Goal: Task Accomplishment & Management: Use online tool/utility

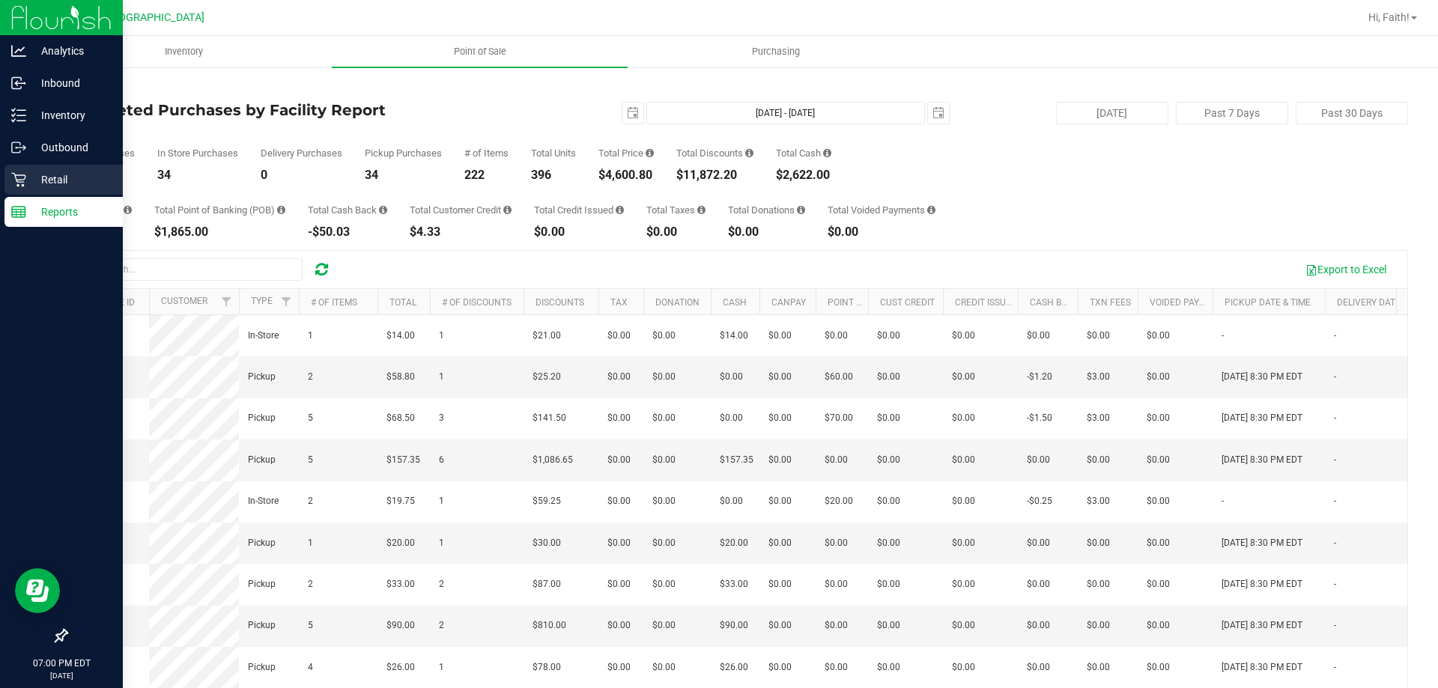
click at [36, 182] on p "Retail" at bounding box center [71, 180] width 90 height 18
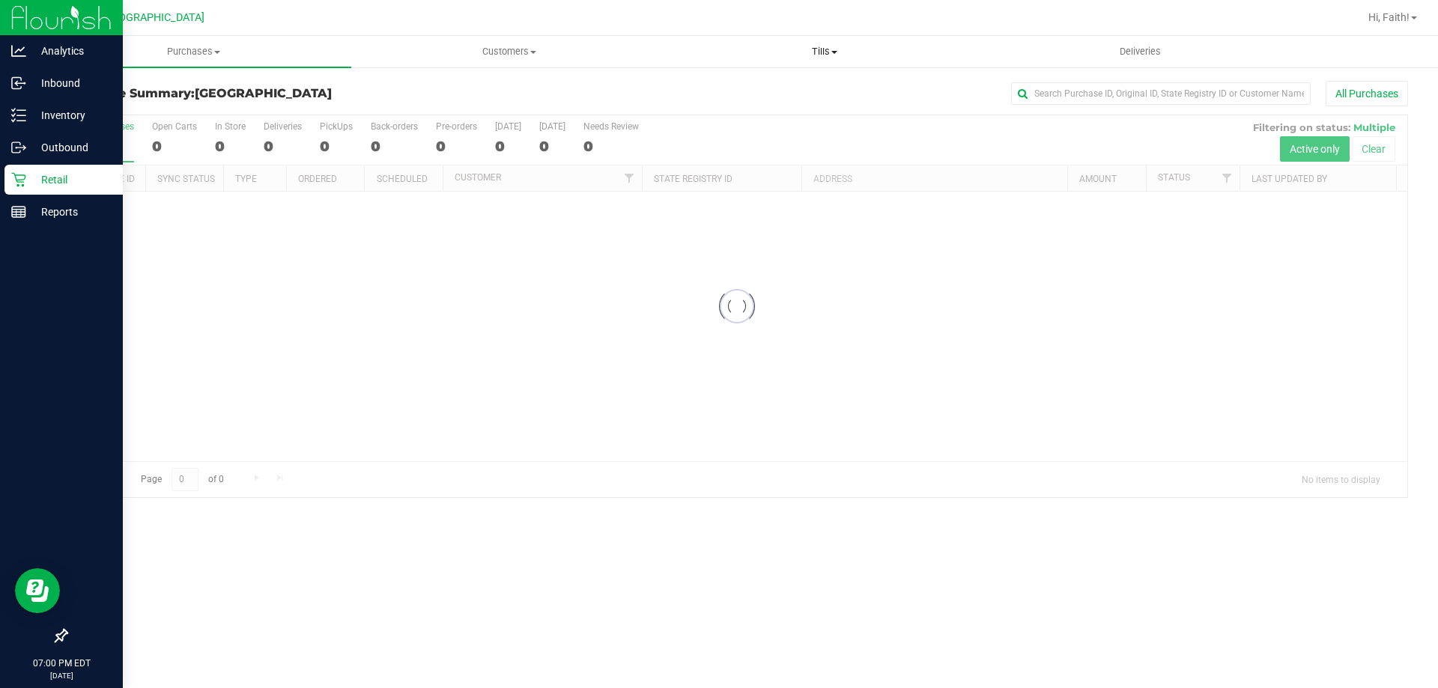
click at [833, 49] on span "Tills" at bounding box center [824, 51] width 314 height 13
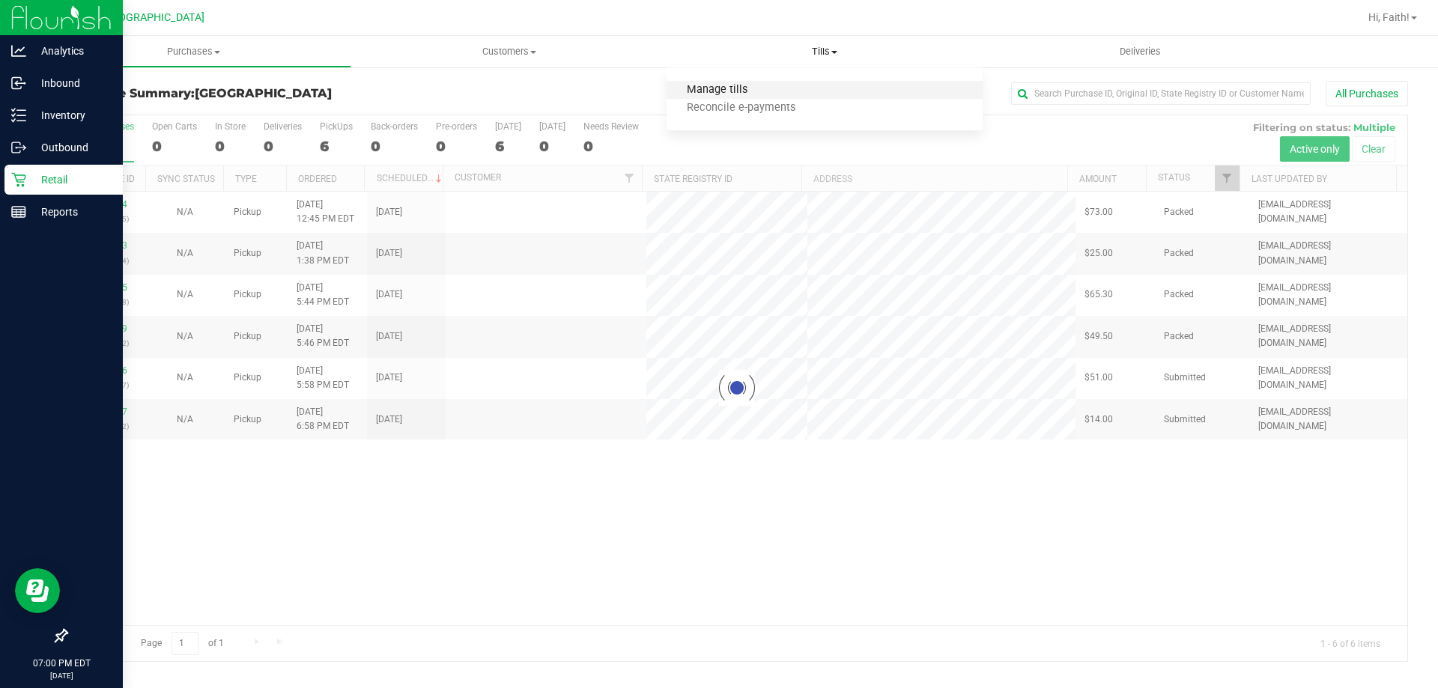
click at [732, 89] on span "Manage tills" at bounding box center [716, 90] width 101 height 13
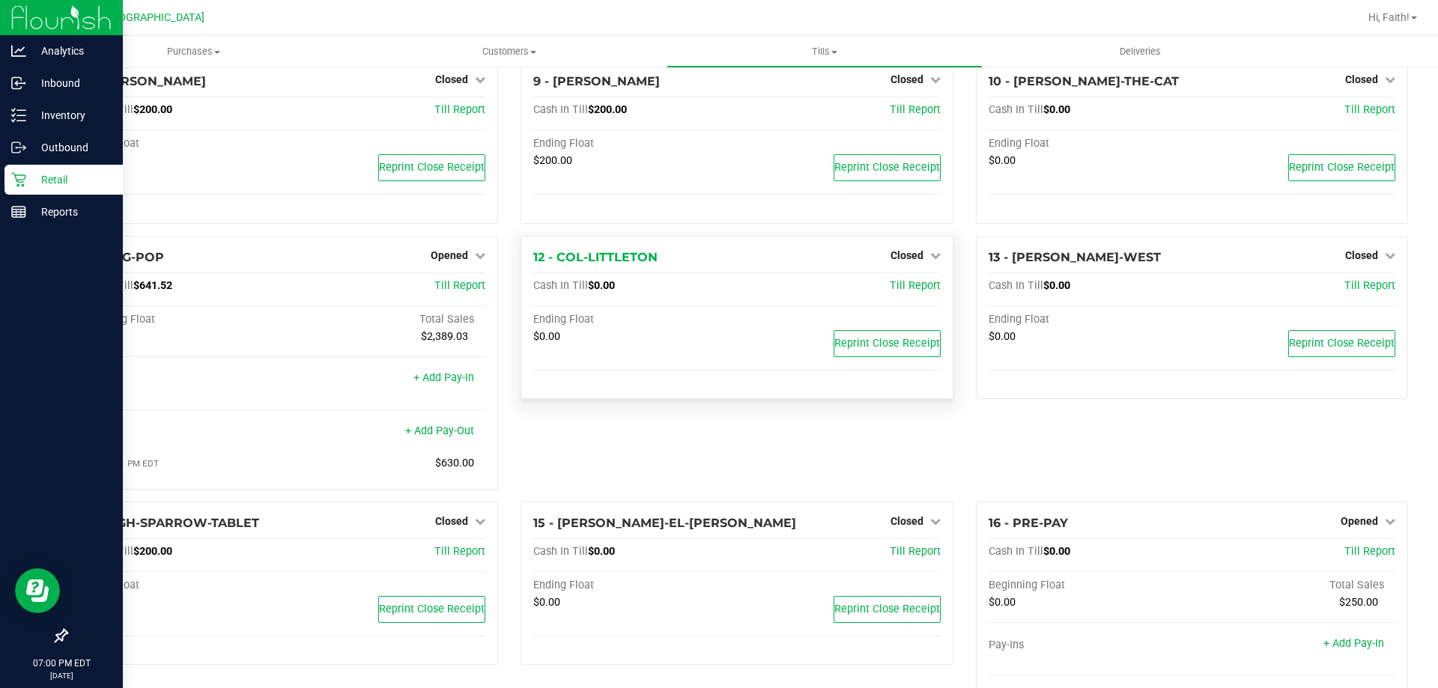
scroll to position [794, 0]
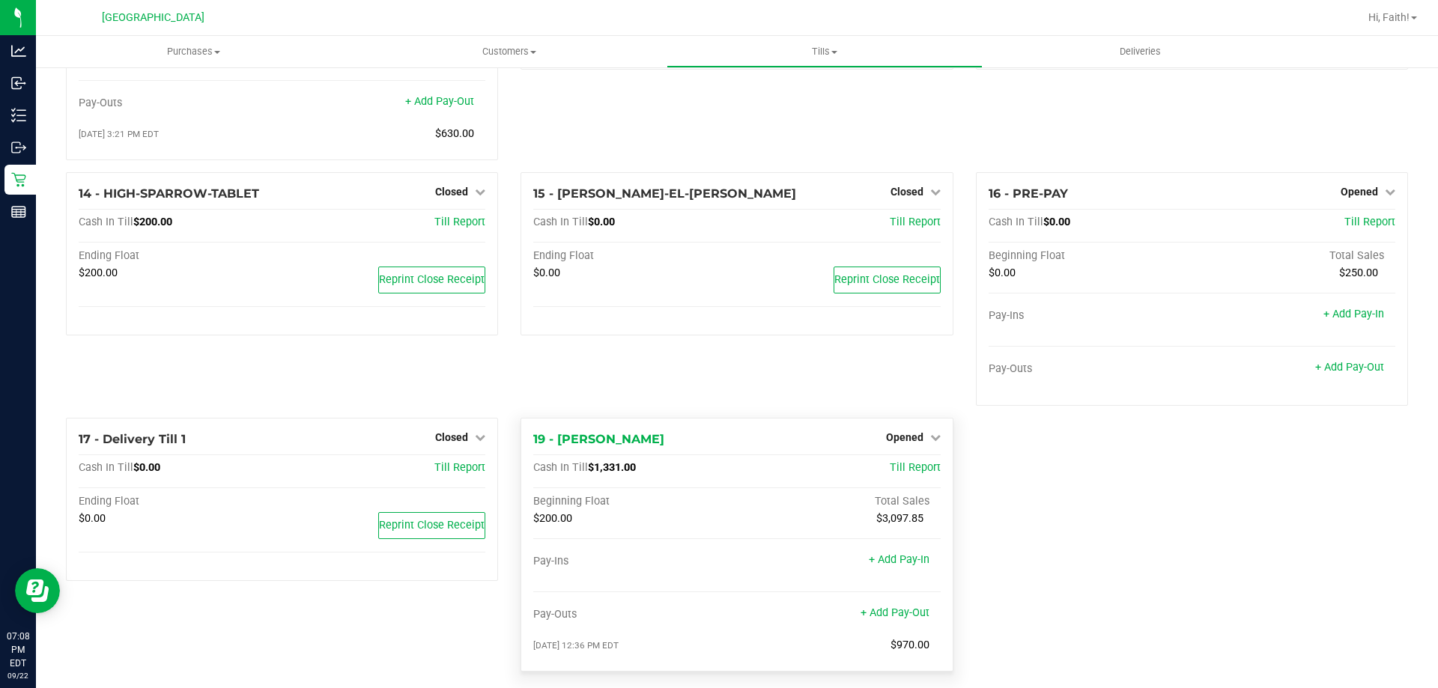
scroll to position [794, 0]
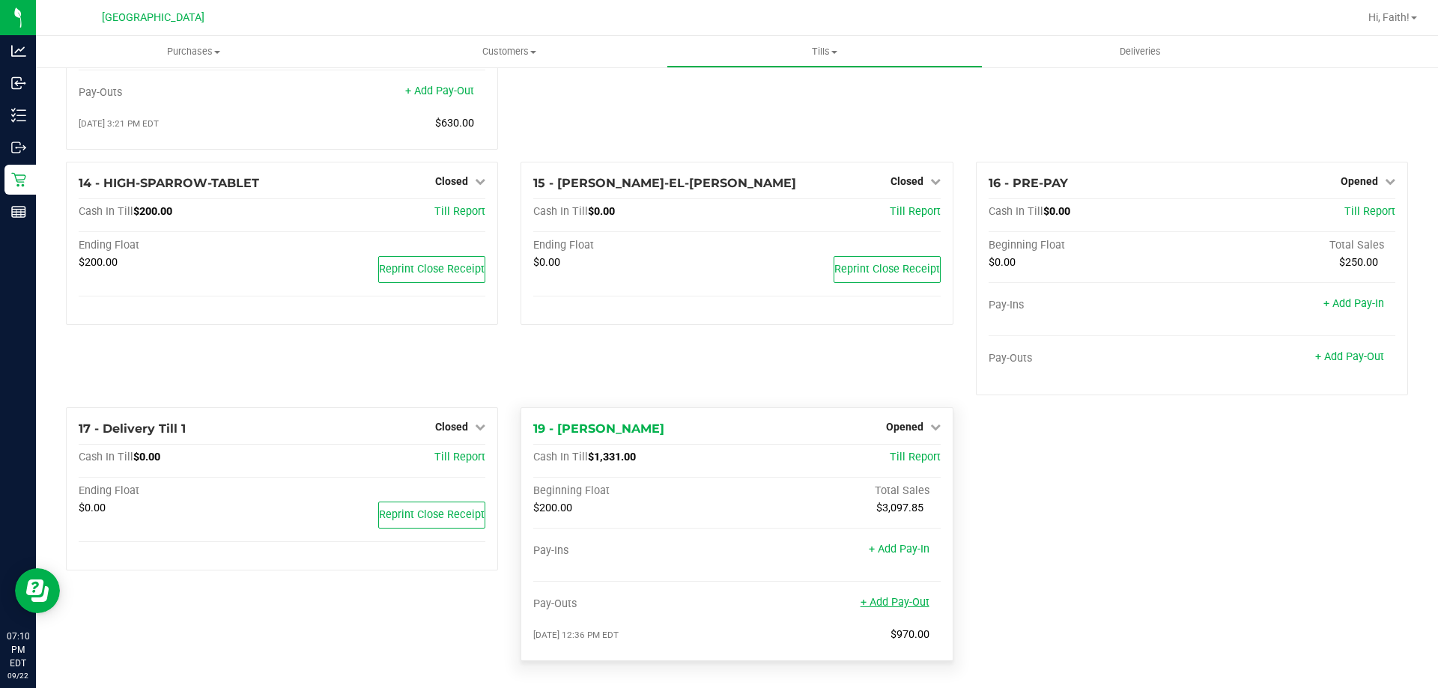
click at [911, 600] on link "+ Add Pay-Out" at bounding box center [894, 602] width 69 height 13
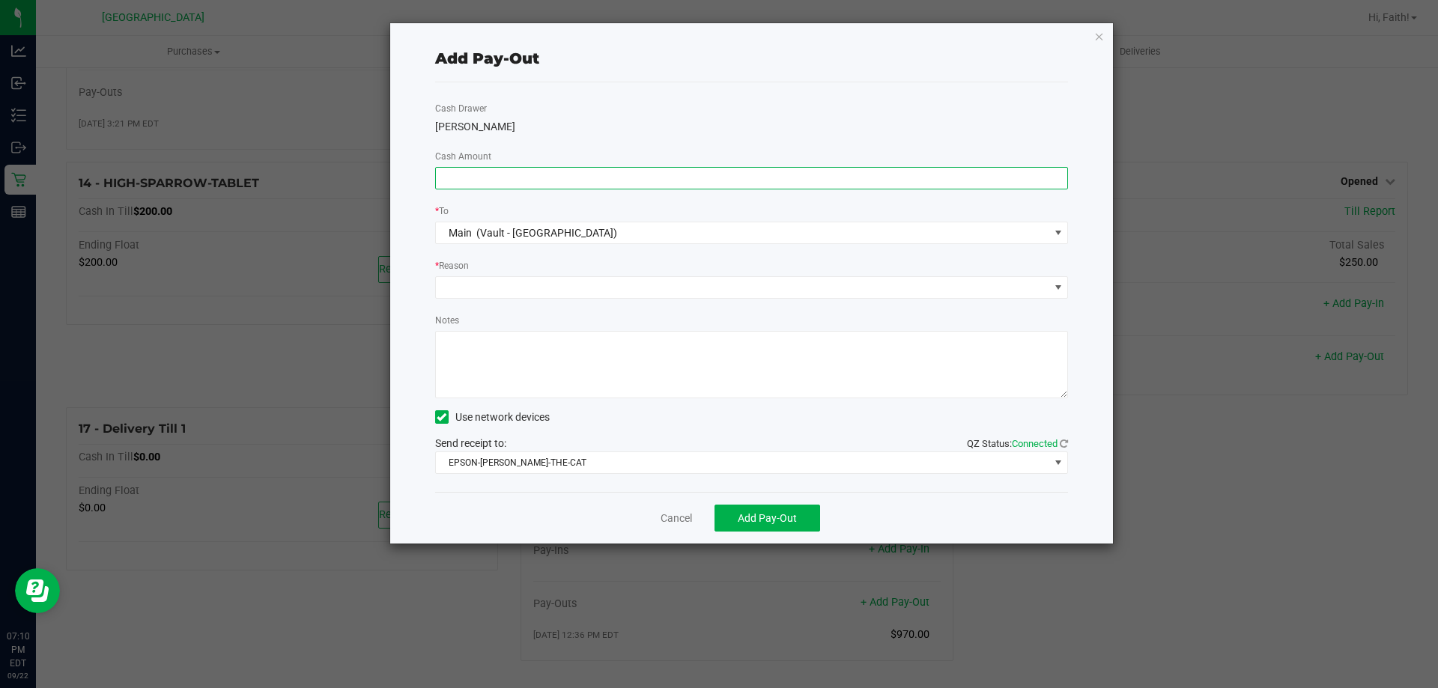
click at [553, 179] on input at bounding box center [752, 178] width 632 height 21
type input "$1,060.00"
click at [472, 277] on span at bounding box center [742, 287] width 613 height 21
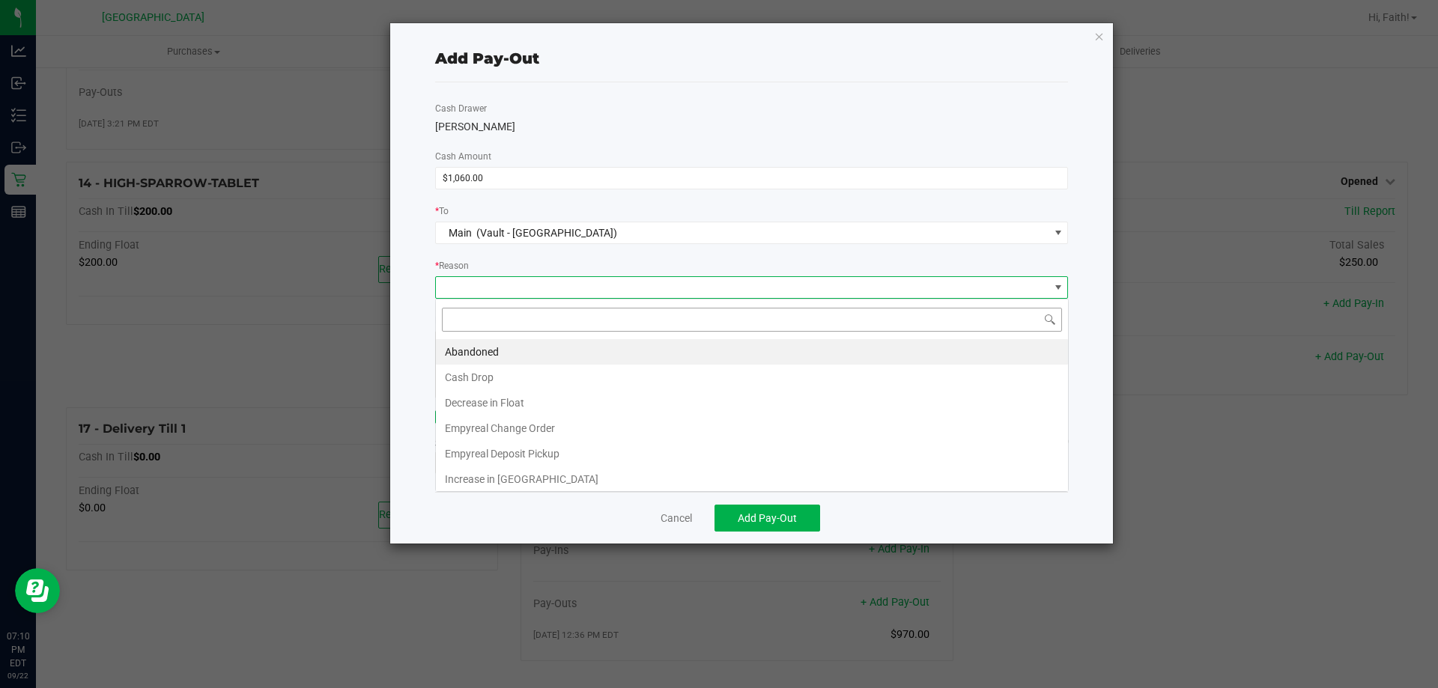
scroll to position [22, 633]
click at [518, 371] on li "Cash Drop" at bounding box center [752, 377] width 632 height 25
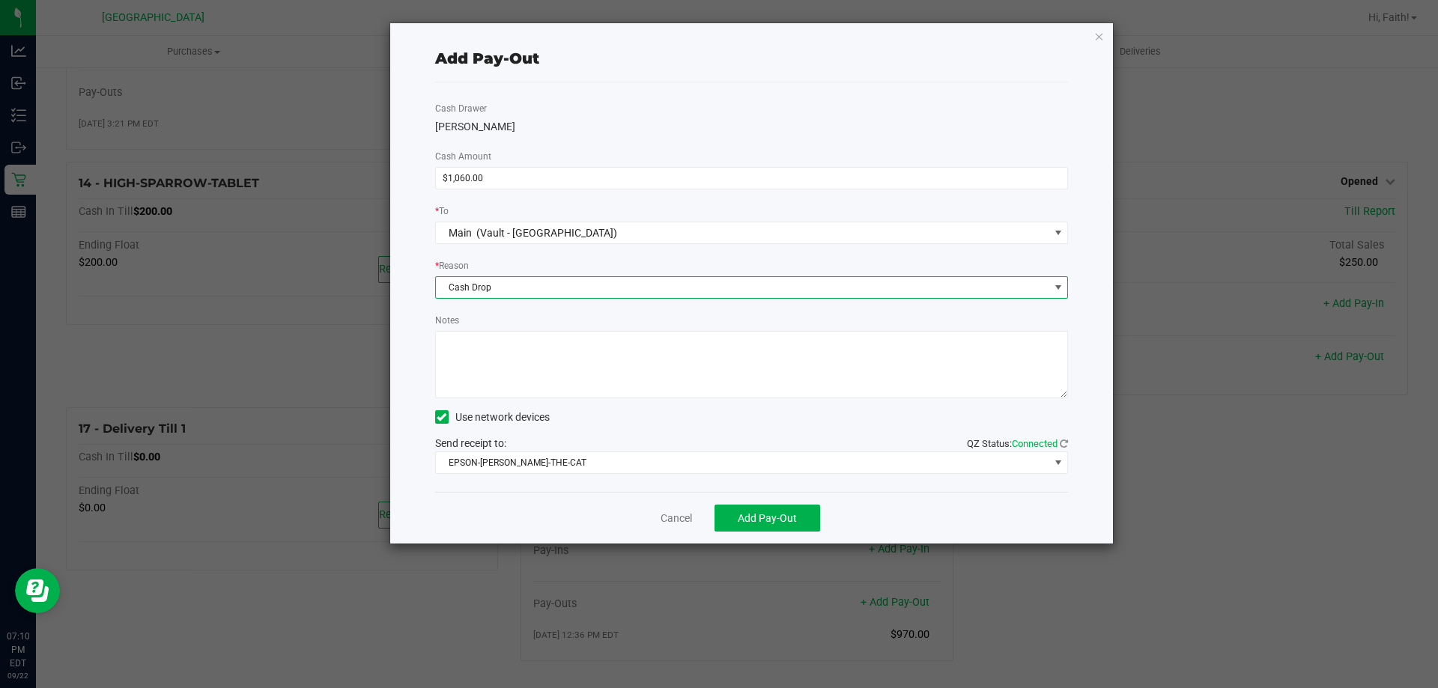
click at [534, 367] on textarea "Notes" at bounding box center [751, 364] width 633 height 67
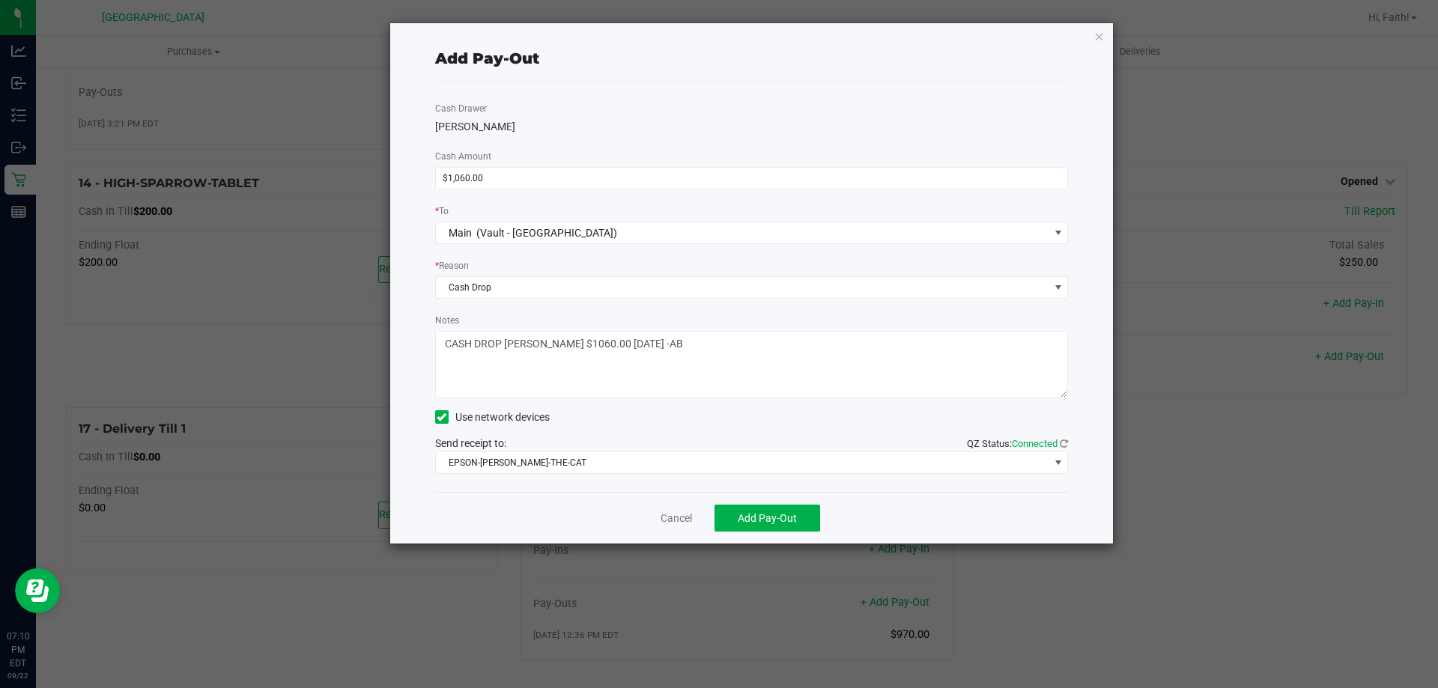
type textarea "CASH DROP [PERSON_NAME] $1060.00 [DATE] -AB"
drag, startPoint x: 755, startPoint y: 495, endPoint x: 755, endPoint y: 508, distance: 13.5
click at [755, 508] on div "Cancel Add Pay-Out" at bounding box center [751, 518] width 633 height 52
click at [760, 515] on span "Add Pay-Out" at bounding box center [767, 518] width 59 height 12
click at [654, 511] on link "Dismiss" at bounding box center [671, 519] width 36 height 16
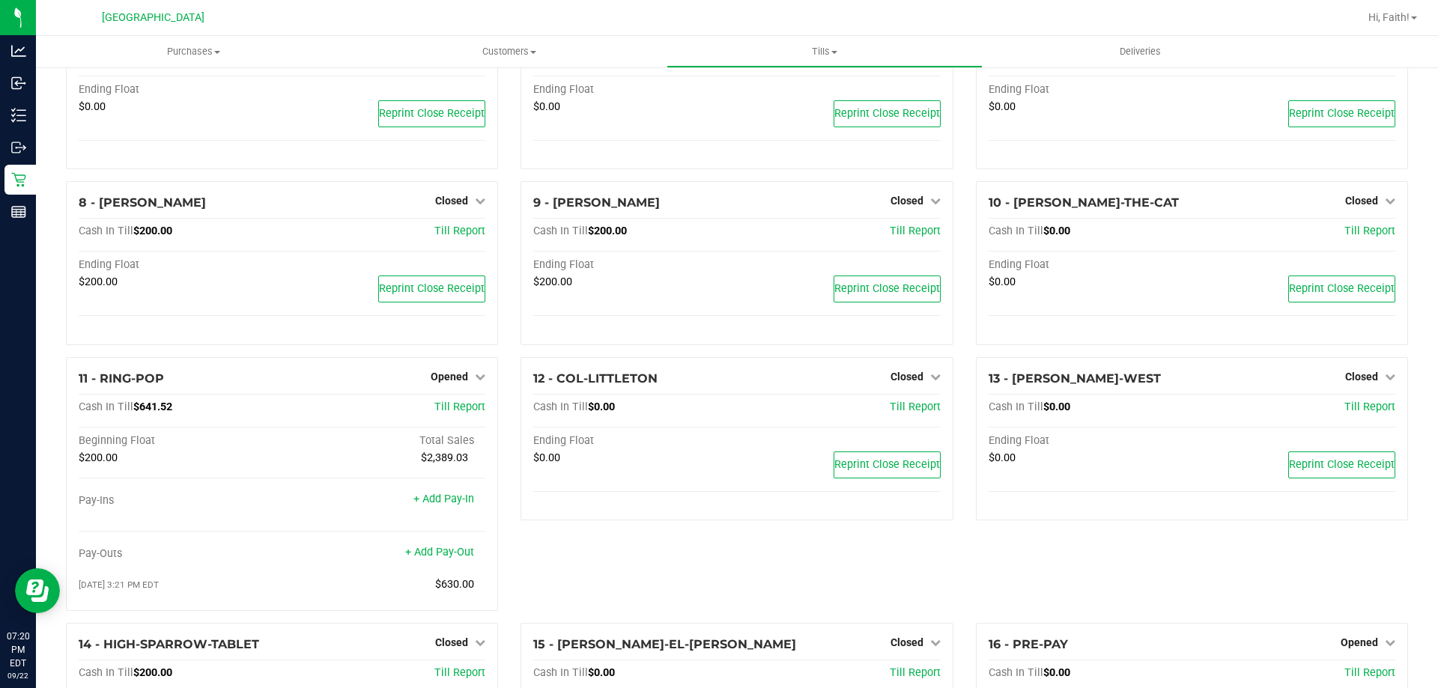
scroll to position [0, 0]
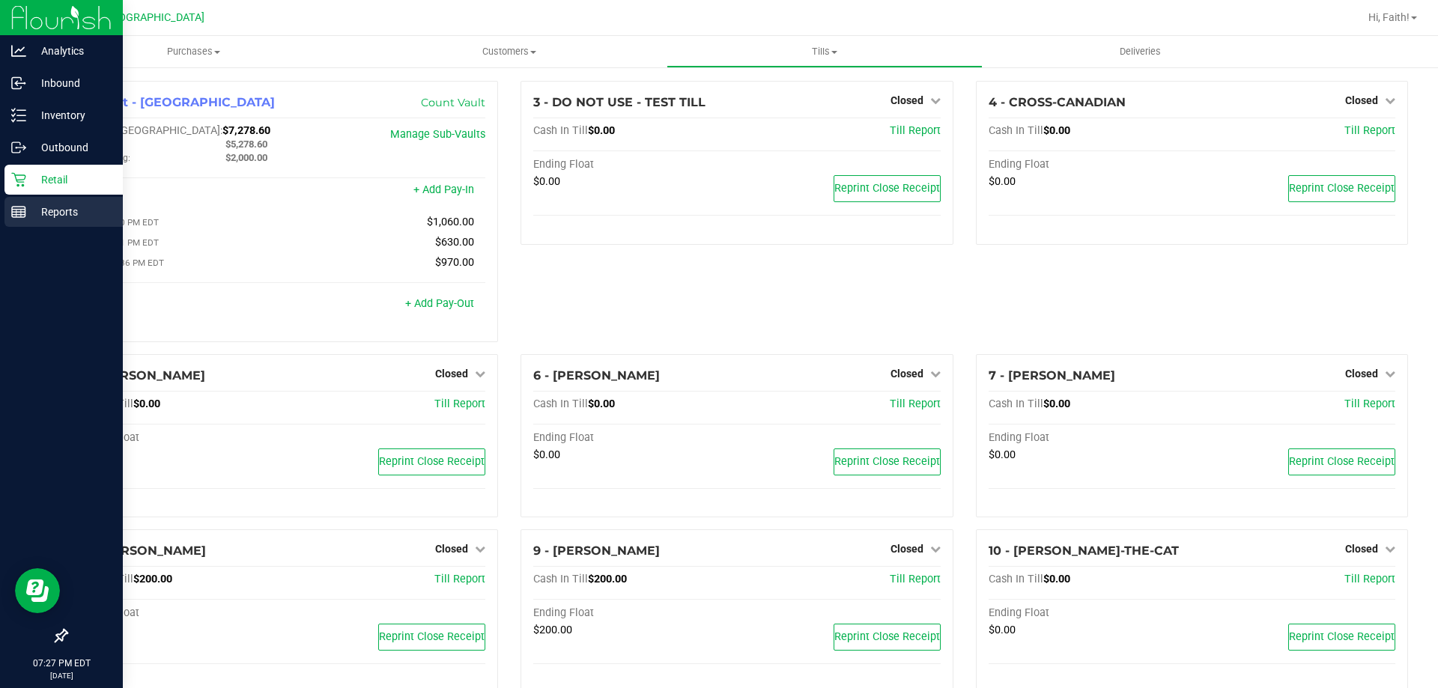
click at [39, 205] on p "Reports" at bounding box center [71, 212] width 90 height 18
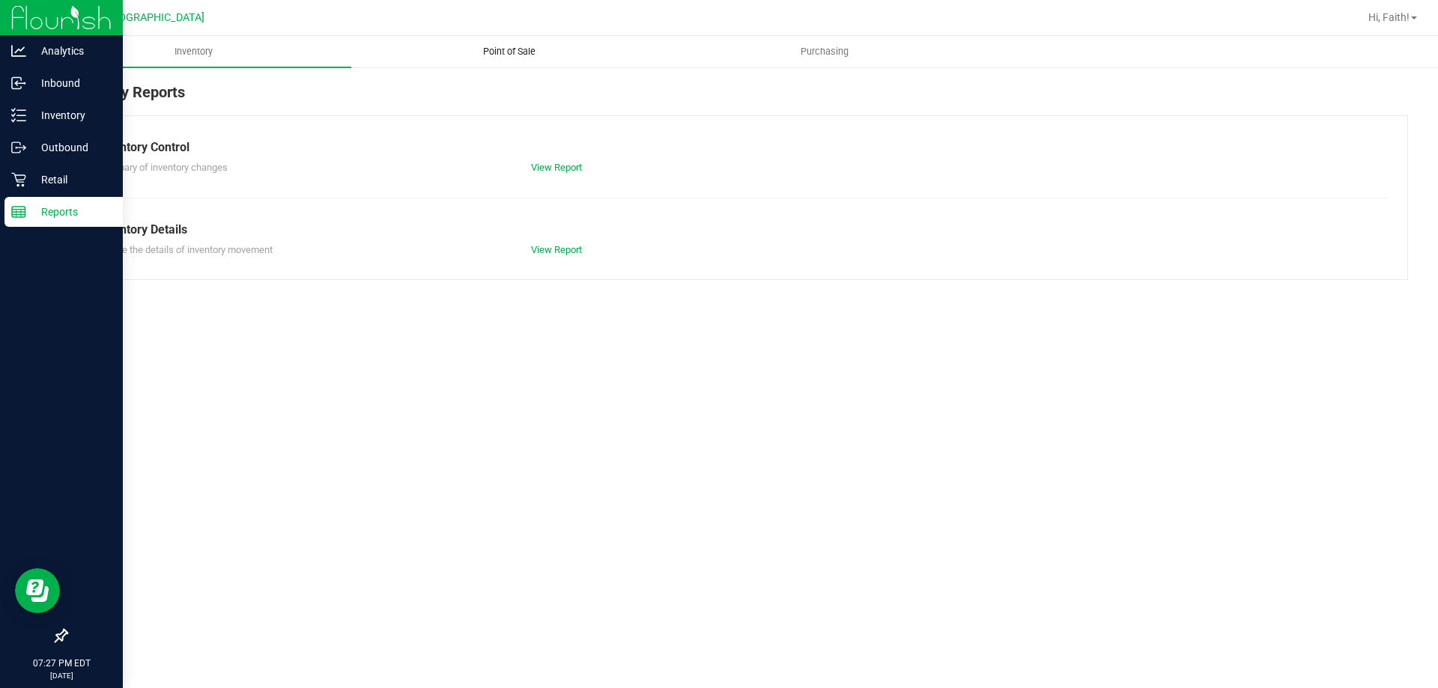
click at [504, 56] on span "Point of Sale" at bounding box center [509, 51] width 93 height 13
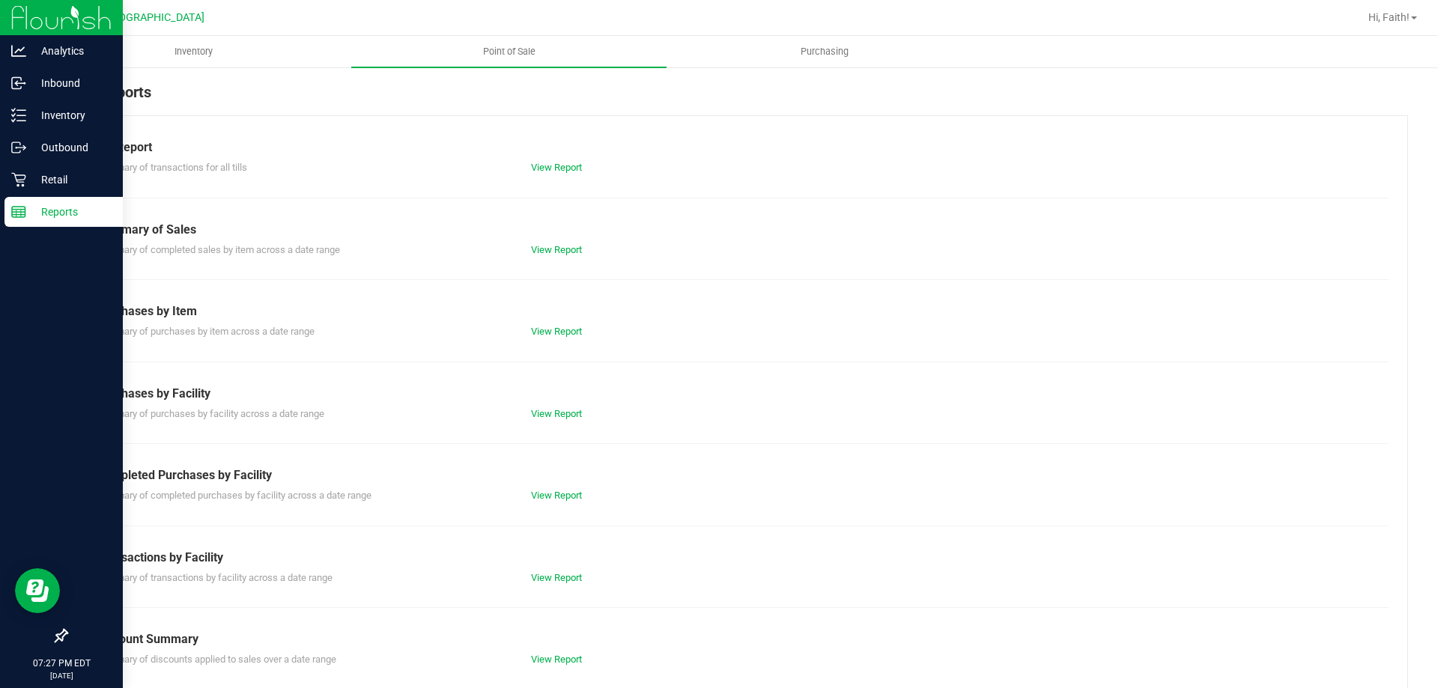
click at [559, 488] on div "View Report" at bounding box center [628, 495] width 217 height 15
click at [545, 493] on link "View Report" at bounding box center [556, 495] width 51 height 11
